Goal: Transaction & Acquisition: Purchase product/service

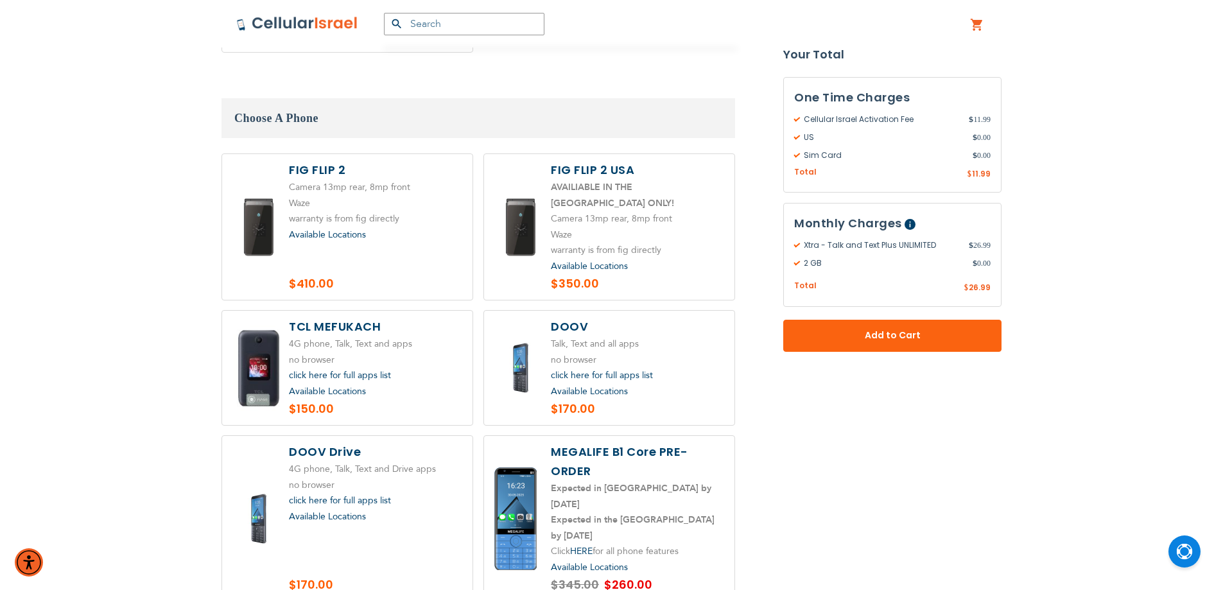
scroll to position [1862, 0]
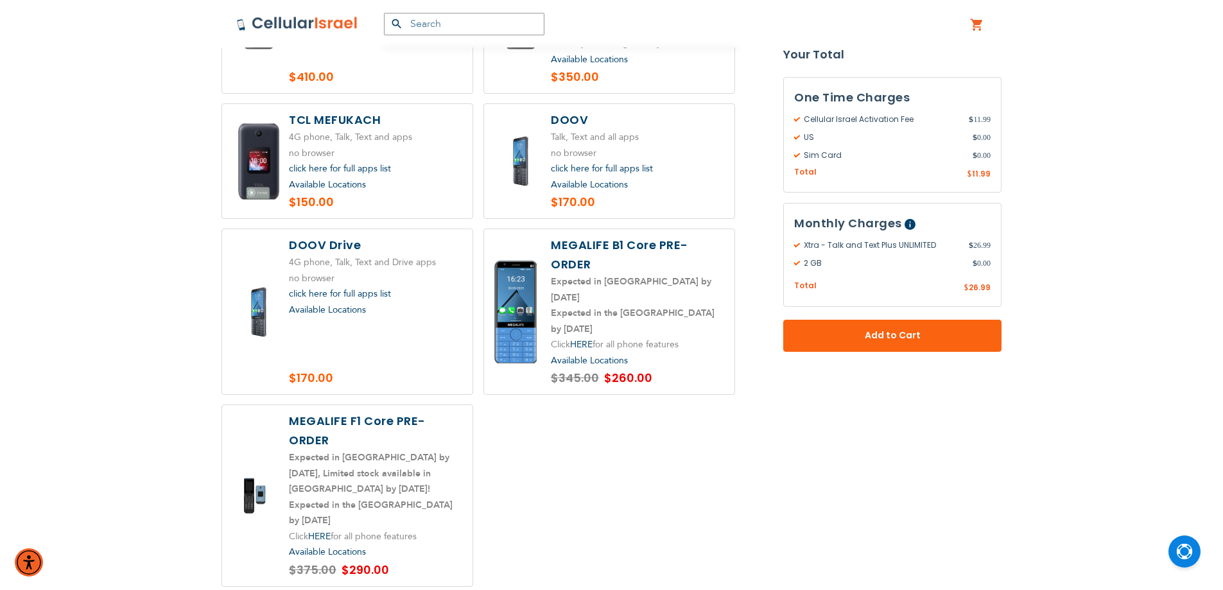
click at [595, 241] on label at bounding box center [609, 311] width 250 height 165
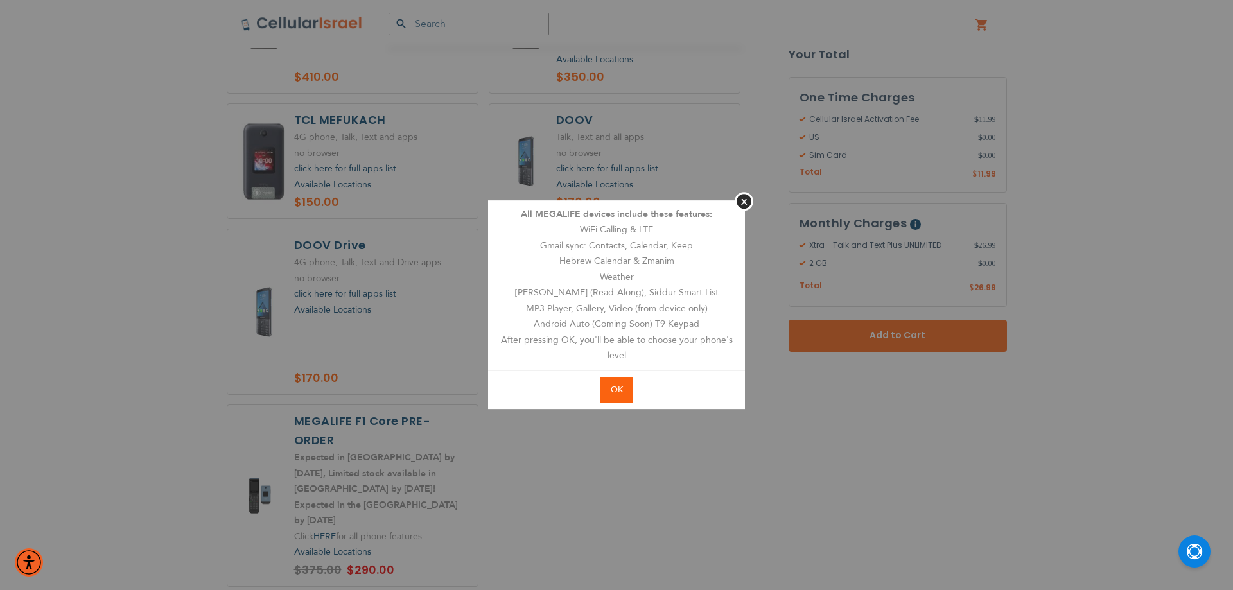
click at [394, 317] on aside "Close All MEGALIFE devices include these features: WiFi Calling & LTE Gmail syn…" at bounding box center [616, 295] width 1233 height 590
click at [737, 196] on button "Close" at bounding box center [744, 201] width 19 height 19
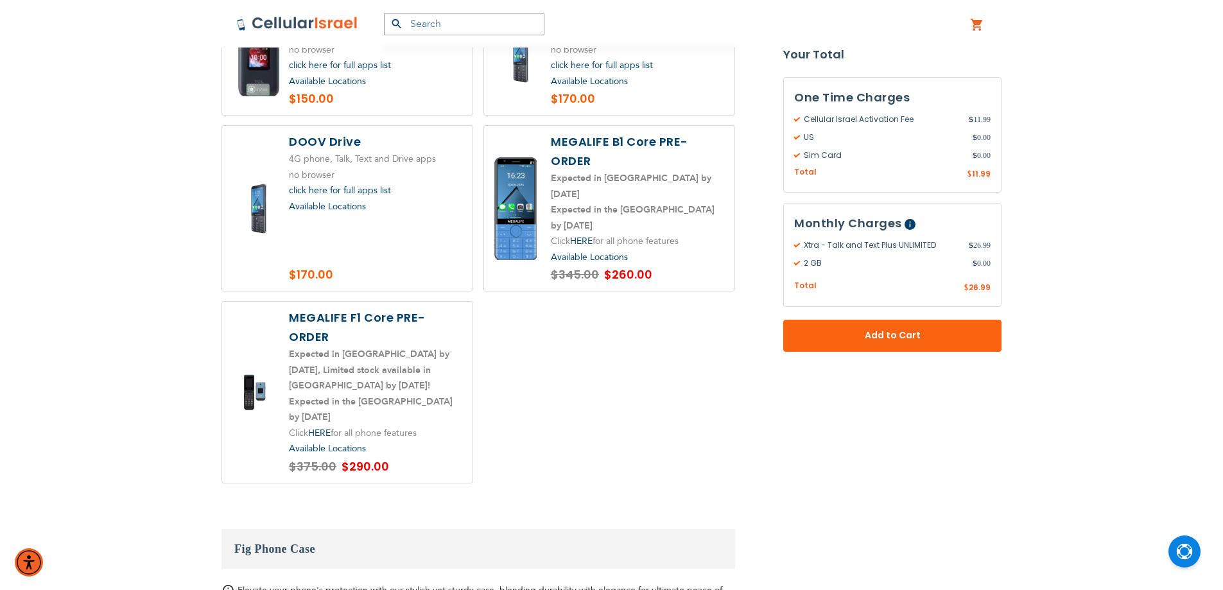
scroll to position [1991, 0]
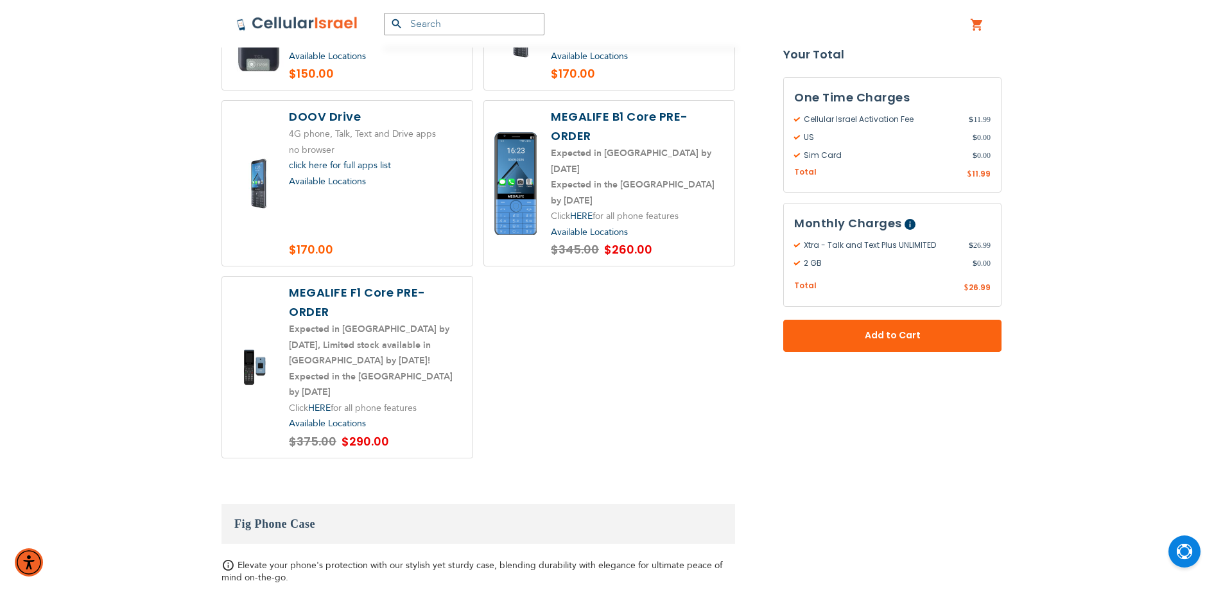
click at [405, 332] on label at bounding box center [347, 367] width 250 height 181
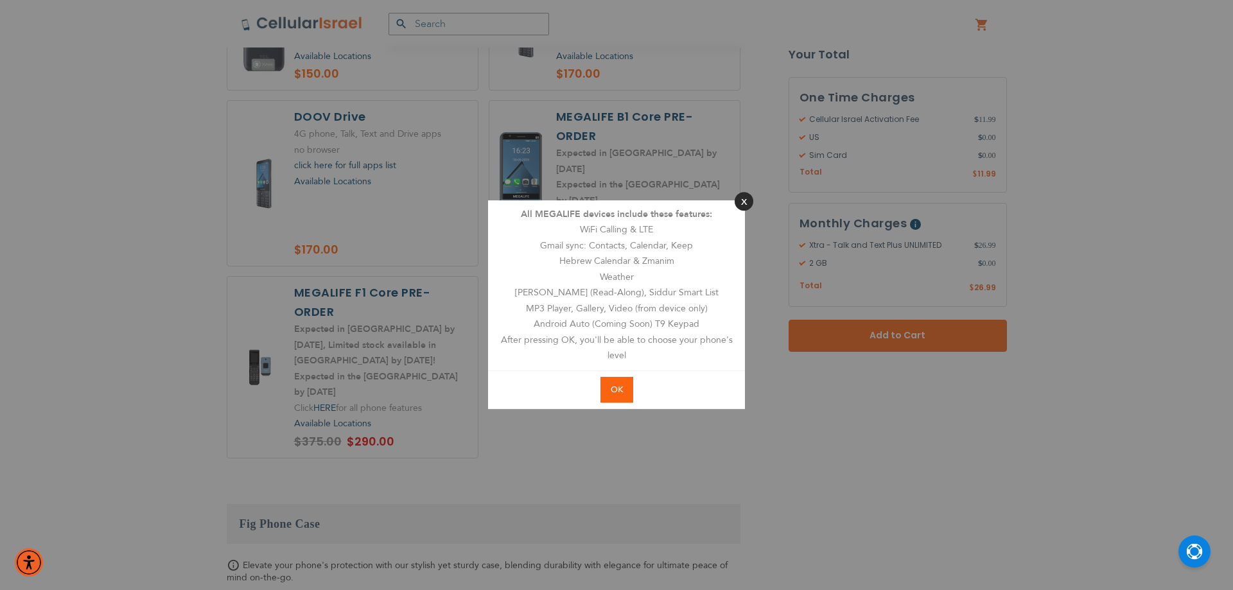
click at [747, 201] on button "Close" at bounding box center [744, 201] width 19 height 19
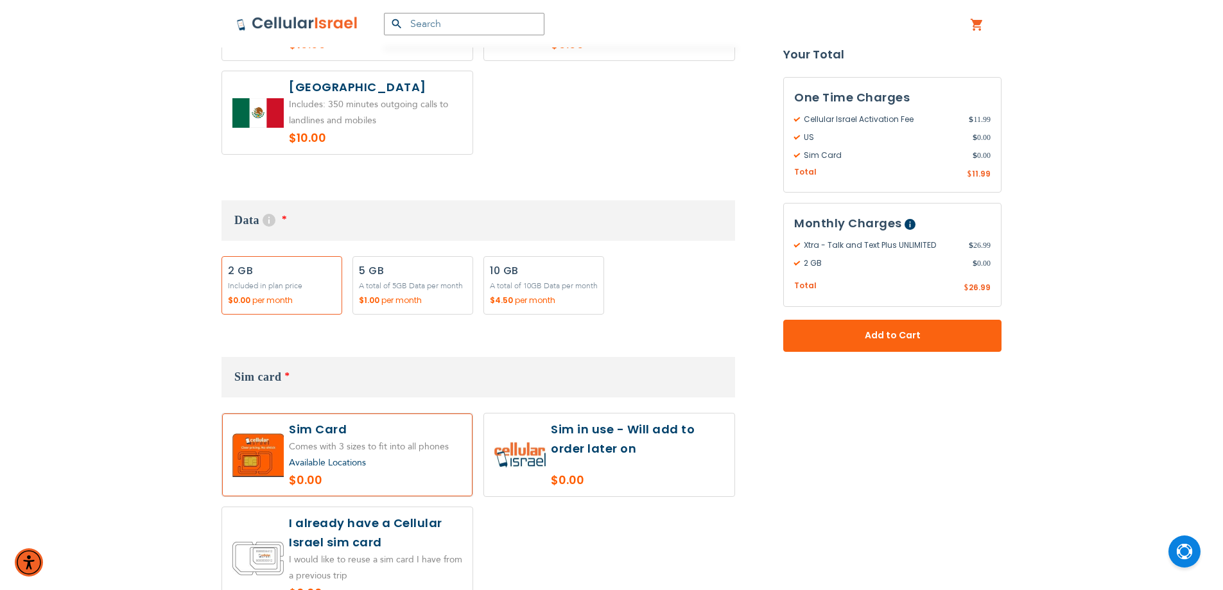
scroll to position [1092, 0]
